Goal: Communication & Community: Answer question/provide support

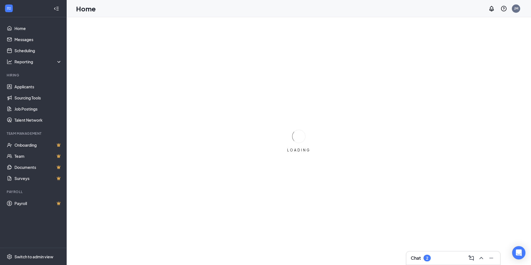
click at [440, 256] on div "Chat 2" at bounding box center [453, 257] width 85 height 9
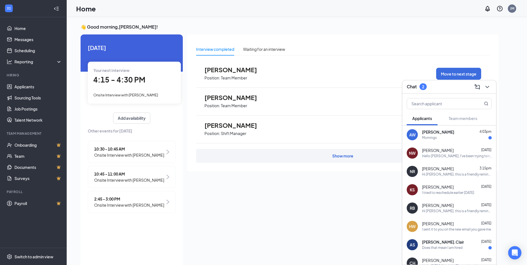
click at [437, 142] on div "AW [PERSON_NAME] 4:03pm Mornings" at bounding box center [449, 134] width 94 height 18
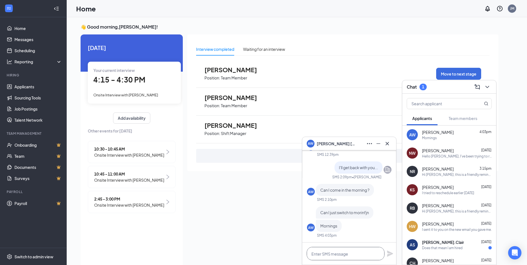
click at [338, 256] on textarea at bounding box center [345, 253] width 78 height 13
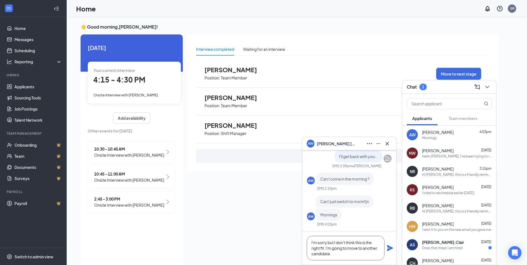
click at [339, 256] on textarea "I'm sorry but I don't think this is the right fit. I'm going to move to another…" at bounding box center [345, 248] width 78 height 24
click at [374, 253] on textarea "I'm sorry but I don't think this is the right fit. I'm going to move to another…" at bounding box center [345, 248] width 78 height 24
click at [358, 248] on textarea "I'm sorry but I don't think this is the right fit. I'm going to move to another…" at bounding box center [345, 248] width 78 height 24
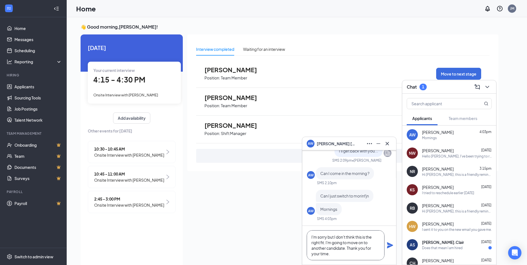
click at [341, 255] on textarea "I'm sorry but I don't think this is the right fit. I'm going to move on to anot…" at bounding box center [345, 245] width 78 height 30
type textarea "I'm sorry but I don't think this is the right fit. I'm going to move on to anot…"
click at [395, 247] on div "I'm sorry but I don't think this is the right fit. I'm going to move on to anot…" at bounding box center [349, 245] width 94 height 39
click at [388, 247] on icon "Plane" at bounding box center [390, 245] width 6 height 6
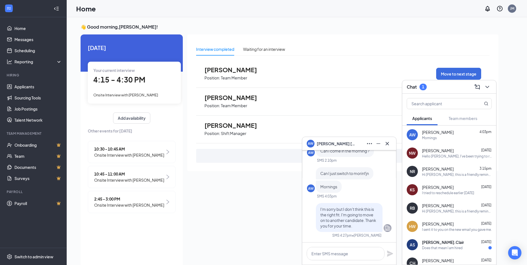
scroll to position [0, 0]
click at [387, 145] on icon "Cross" at bounding box center [387, 143] width 7 height 7
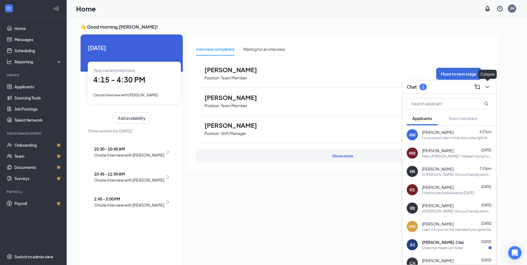
click at [485, 86] on icon "ChevronDown" at bounding box center [487, 87] width 7 height 7
